Goal: Information Seeking & Learning: Find specific fact

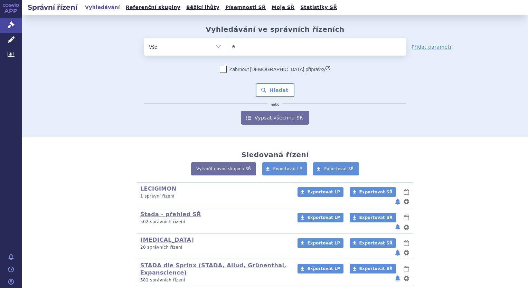
type input "ed"
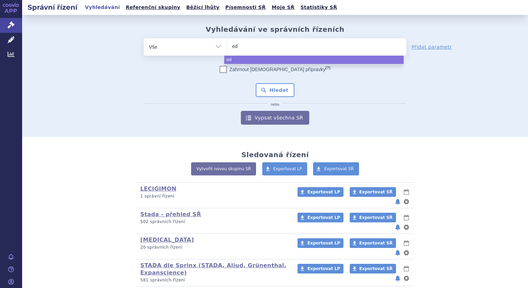
type input "edo"
type input "edoxa"
type input "edoxab"
type input "edoxaban"
type input "edoxaban s"
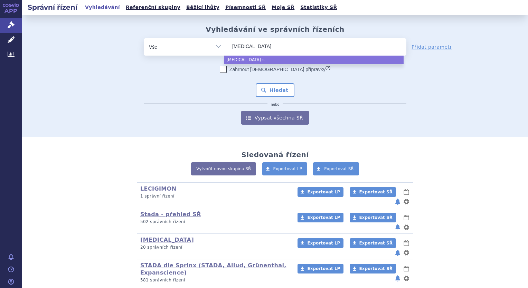
type input "edoxaban st"
type input "edoxaban stad"
type input "edoxaban stada"
select select "edoxaban stada"
click at [272, 92] on button "Hledat" at bounding box center [275, 90] width 39 height 14
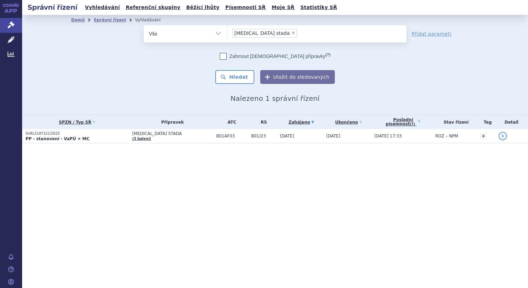
click at [273, 32] on li "× edoxaban stada" at bounding box center [264, 33] width 65 height 9
click at [227, 32] on select "edoxaban stada" at bounding box center [227, 33] width 0 height 17
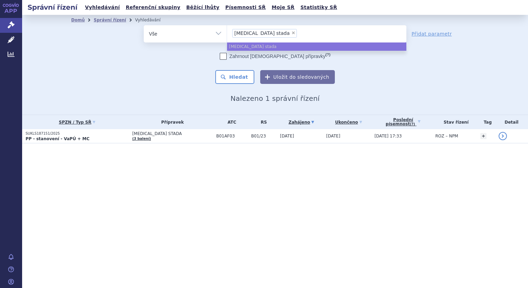
click at [291, 33] on span "×" at bounding box center [293, 33] width 4 height 4
click at [227, 33] on select "edoxaban stada" at bounding box center [227, 33] width 0 height 17
select select
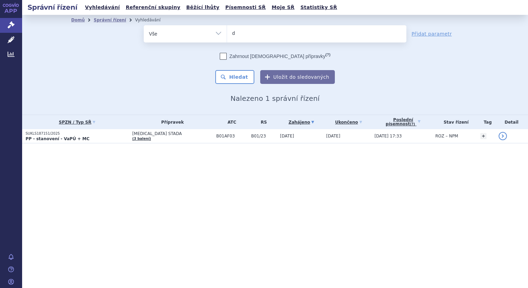
type input "de"
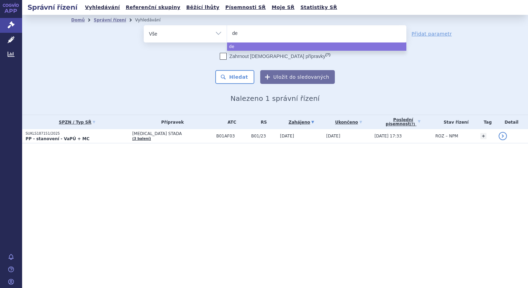
type input "del"
type input "deli"
type input "delian"
type input "deliand"
type input "delianda"
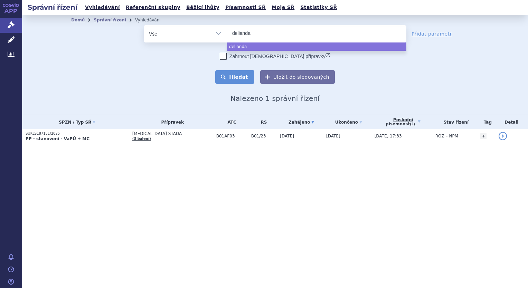
select select "delianda"
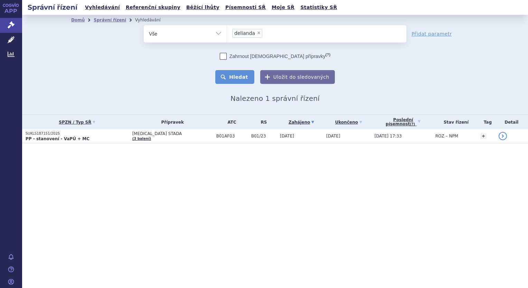
click at [244, 82] on button "Hledat" at bounding box center [234, 77] width 39 height 14
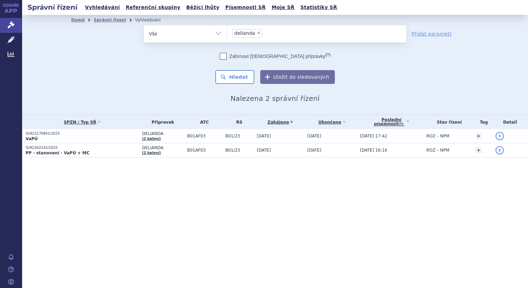
click at [38, 137] on p "VaPÚ" at bounding box center [82, 139] width 113 height 6
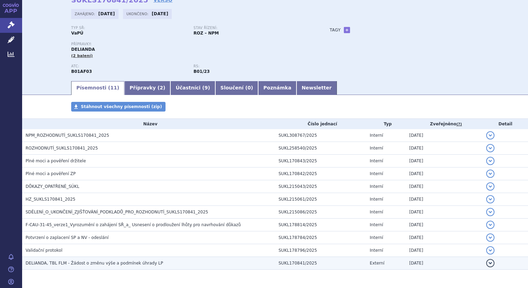
scroll to position [25, 0]
